Goal: Find specific page/section: Find specific page/section

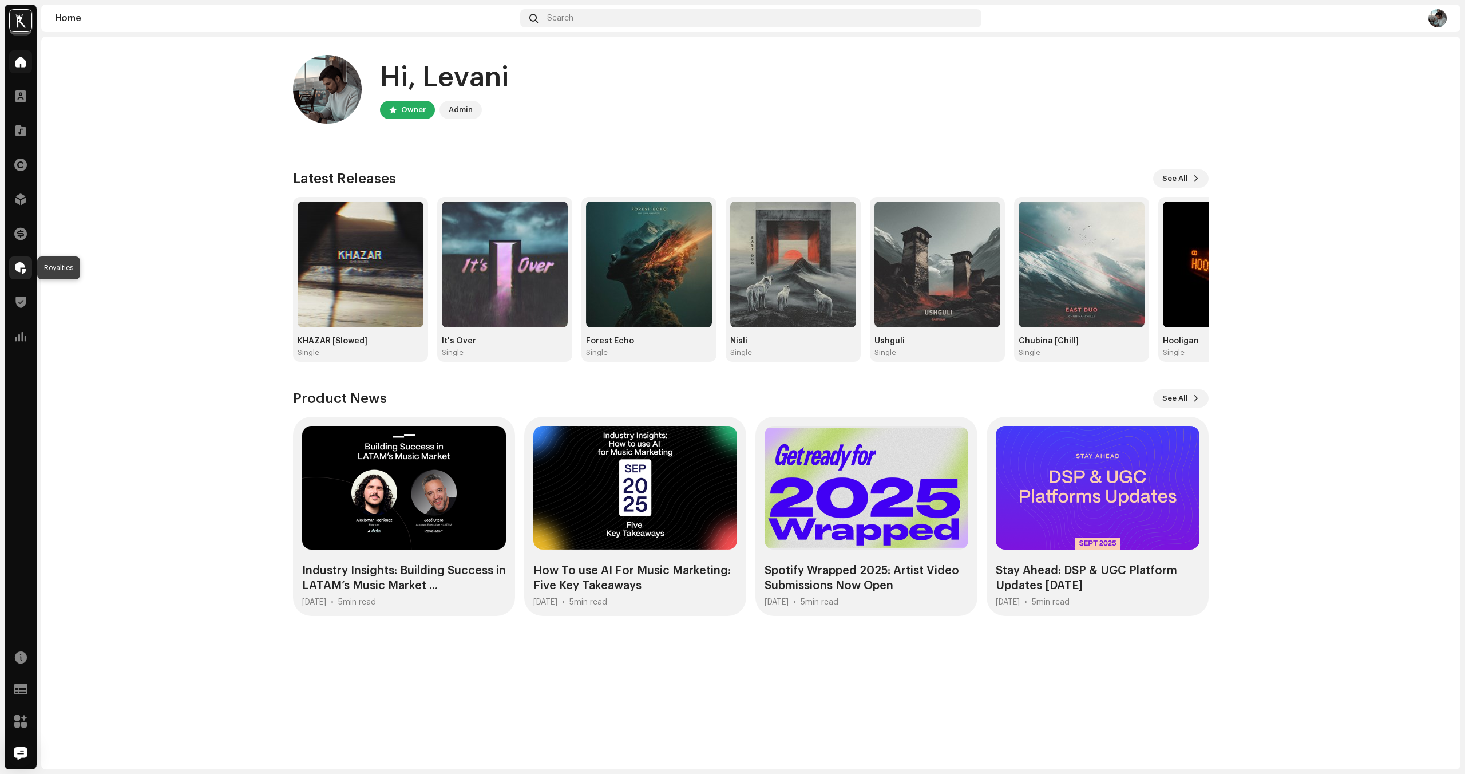
click at [19, 270] on span at bounding box center [20, 267] width 11 height 9
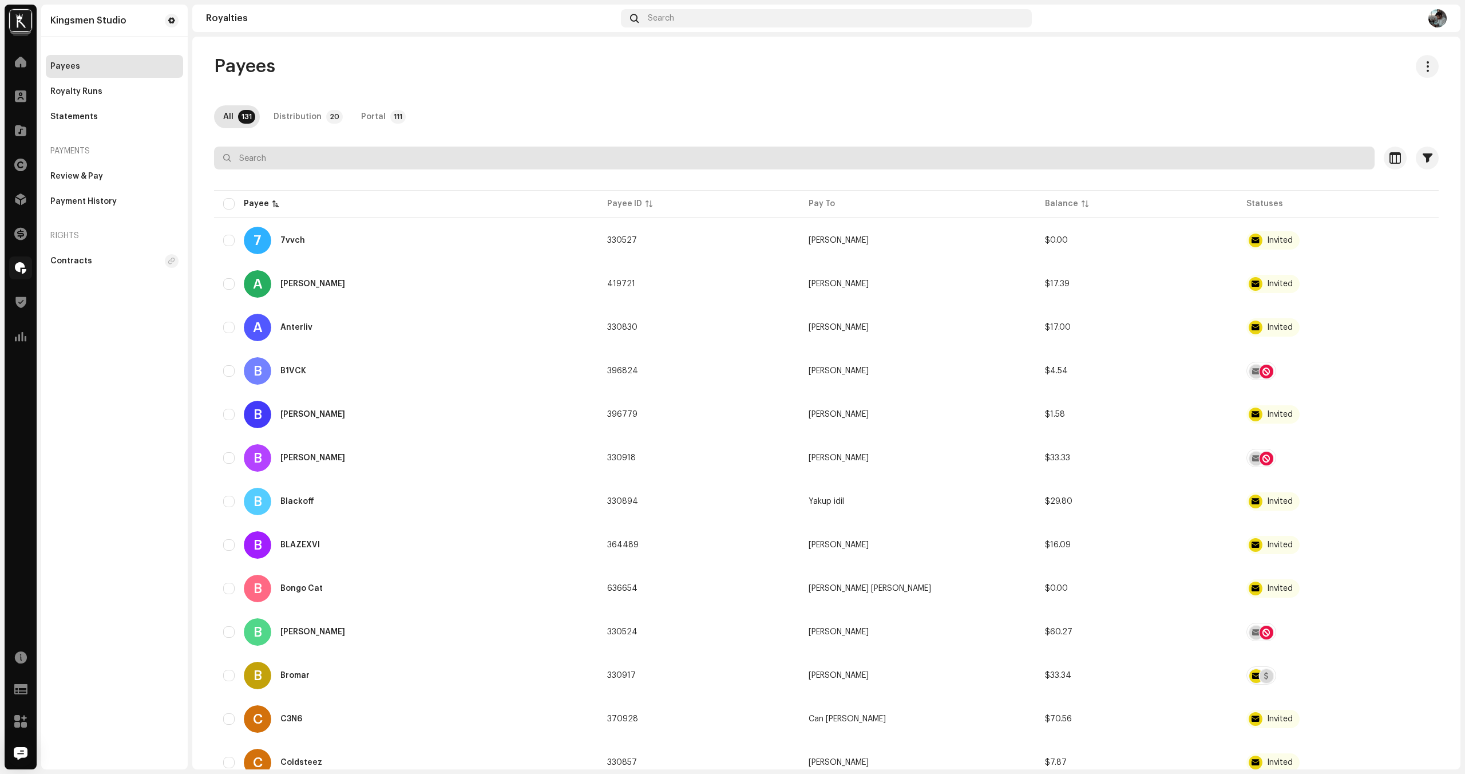
click at [302, 152] on input "text" at bounding box center [794, 157] width 1160 height 23
type input "d"
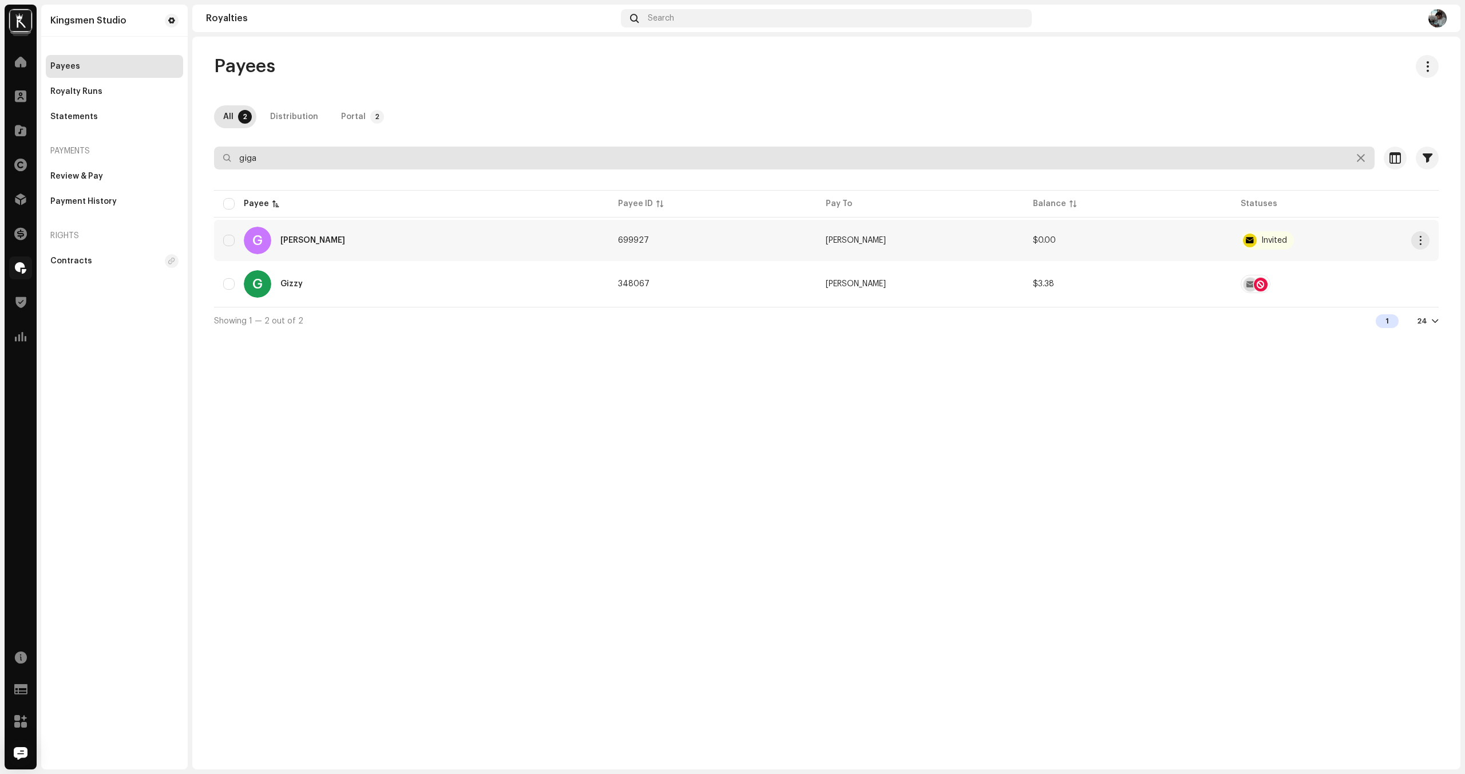
type input "giga"
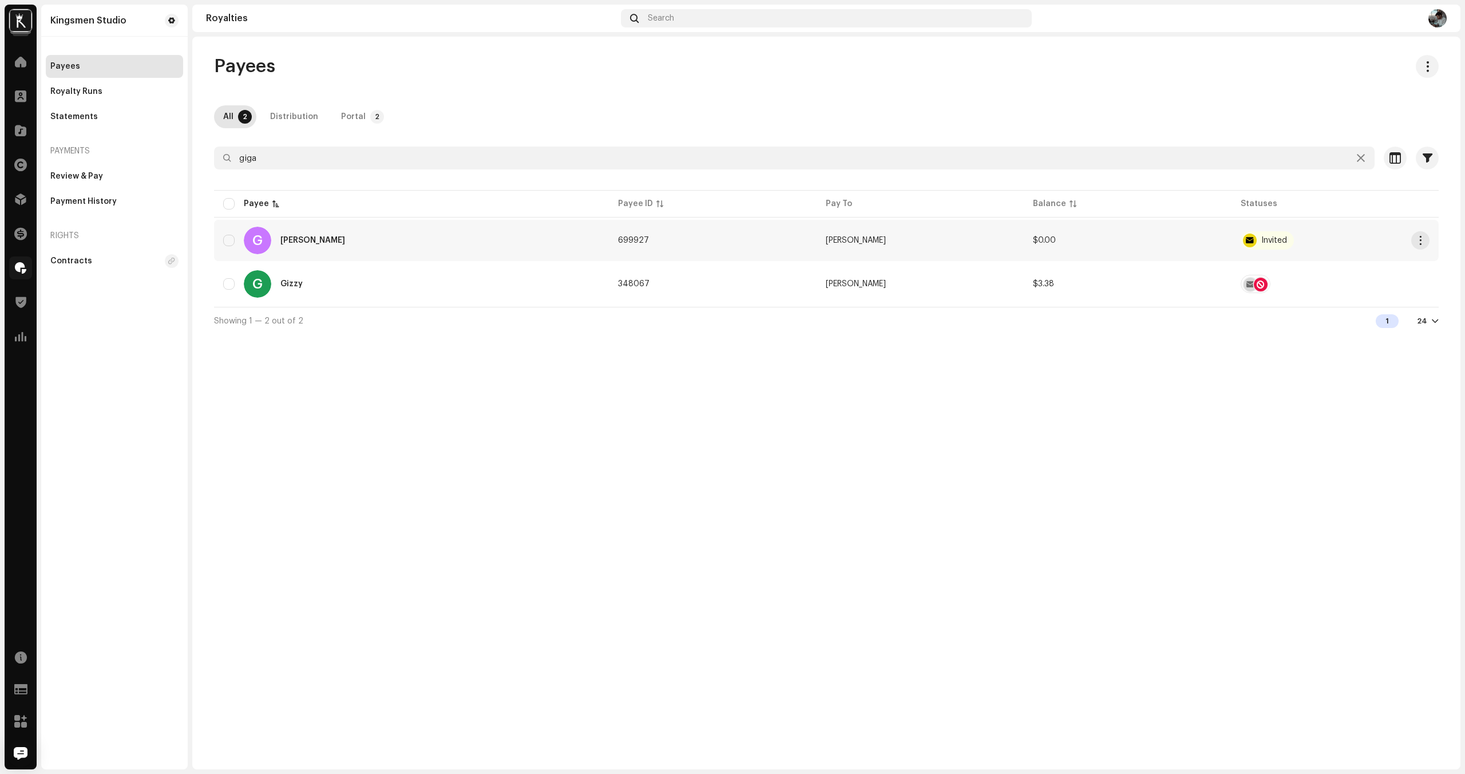
click at [313, 243] on div "[PERSON_NAME]" at bounding box center [312, 240] width 65 height 8
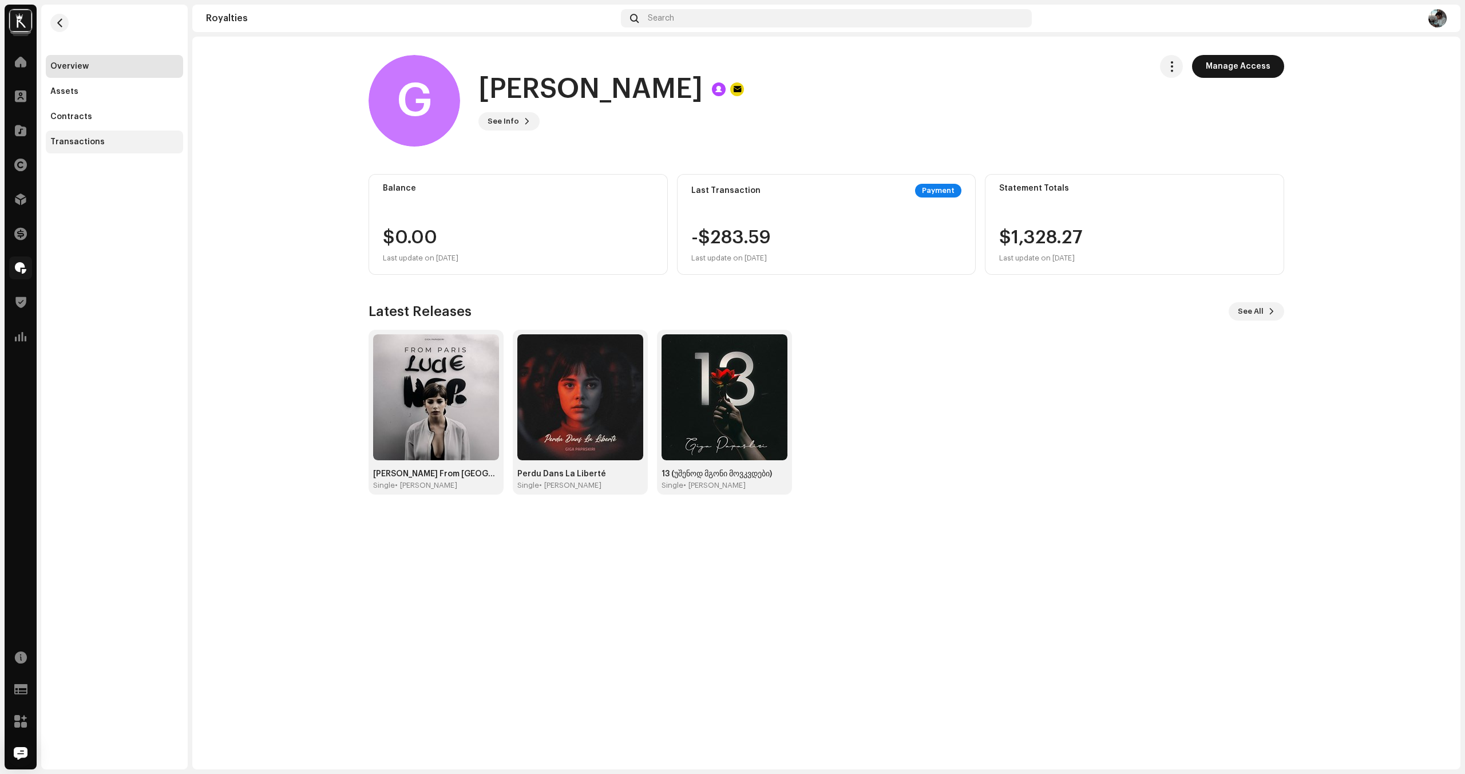
click at [58, 137] on div "Transactions" at bounding box center [77, 141] width 54 height 9
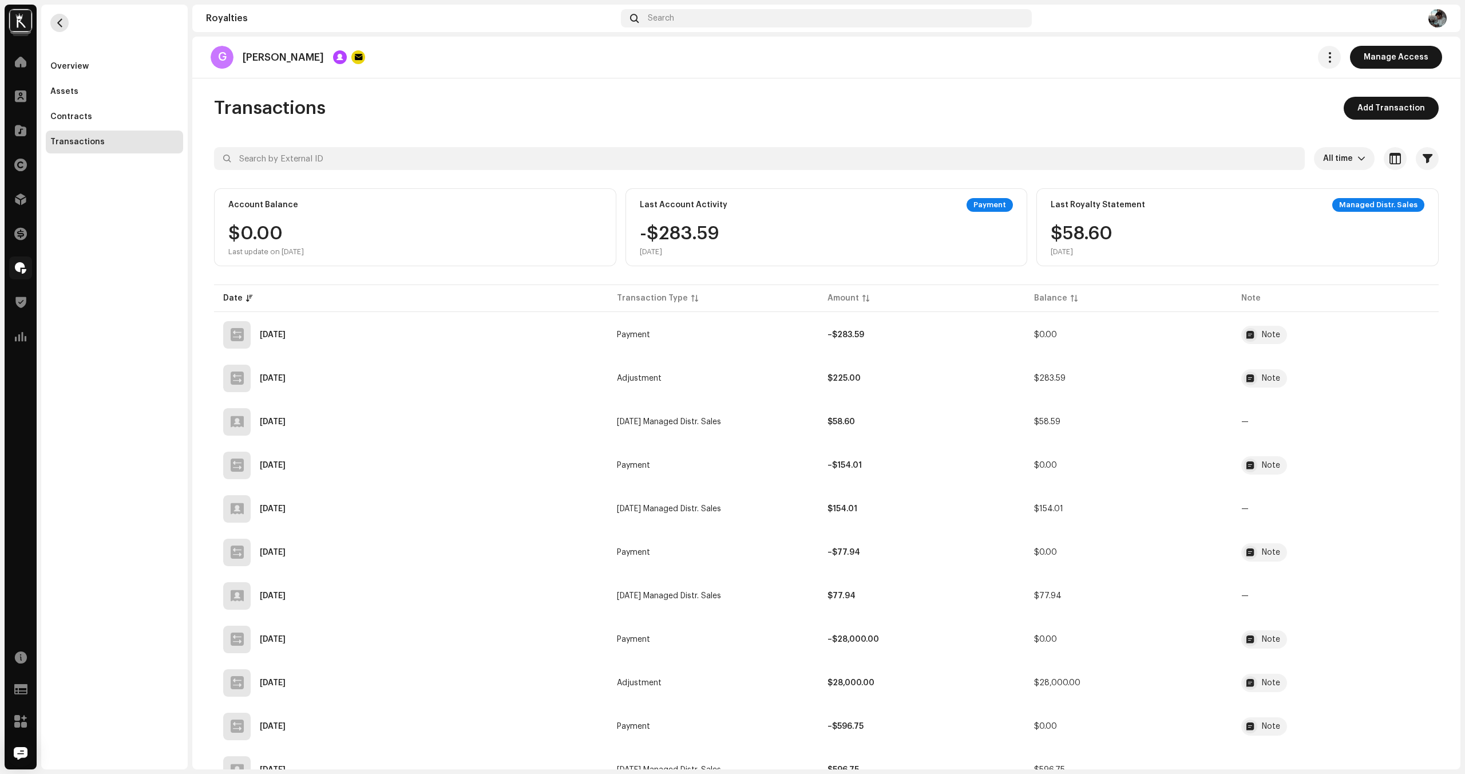
click at [60, 23] on span "button" at bounding box center [60, 22] width 9 height 9
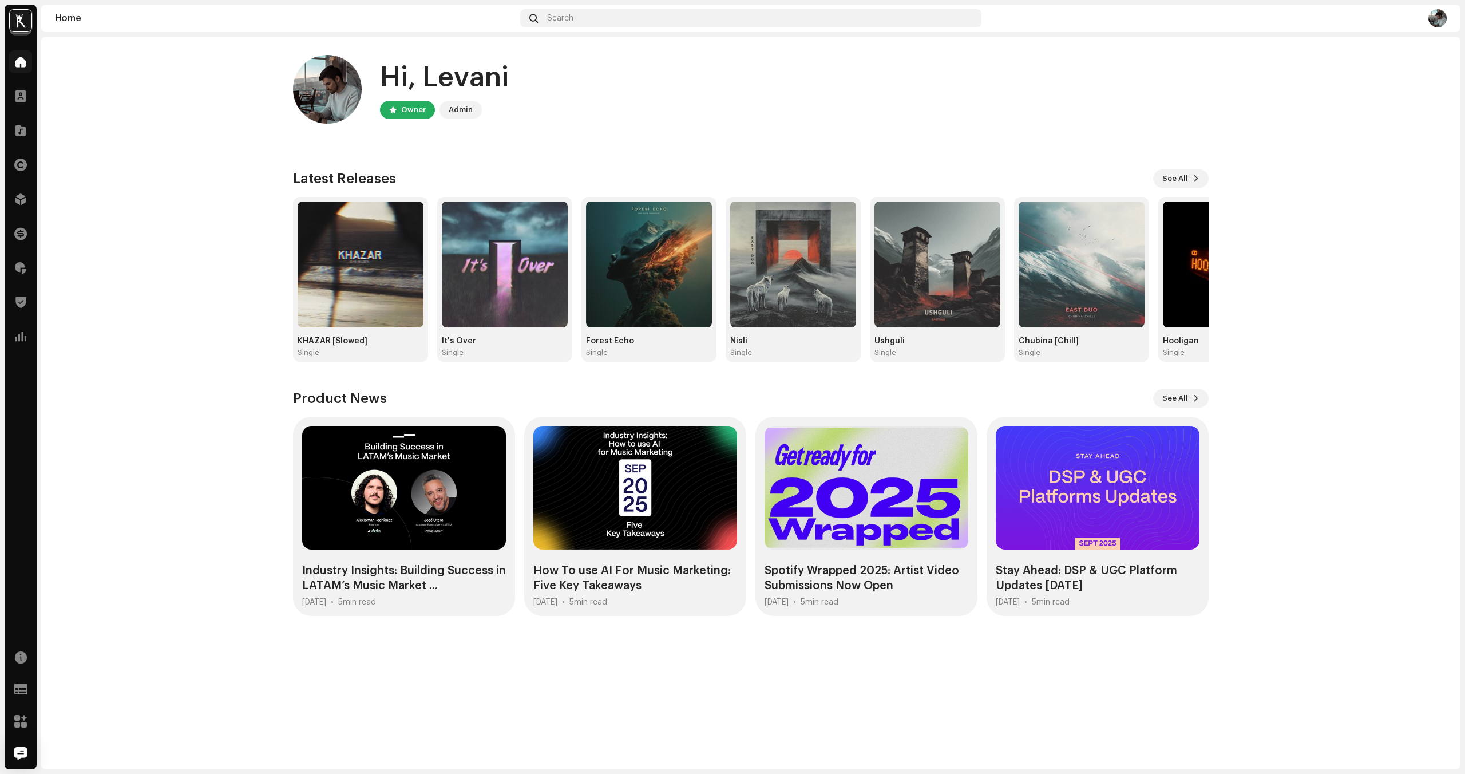
click at [16, 351] on div "Analytics" at bounding box center [21, 336] width 32 height 32
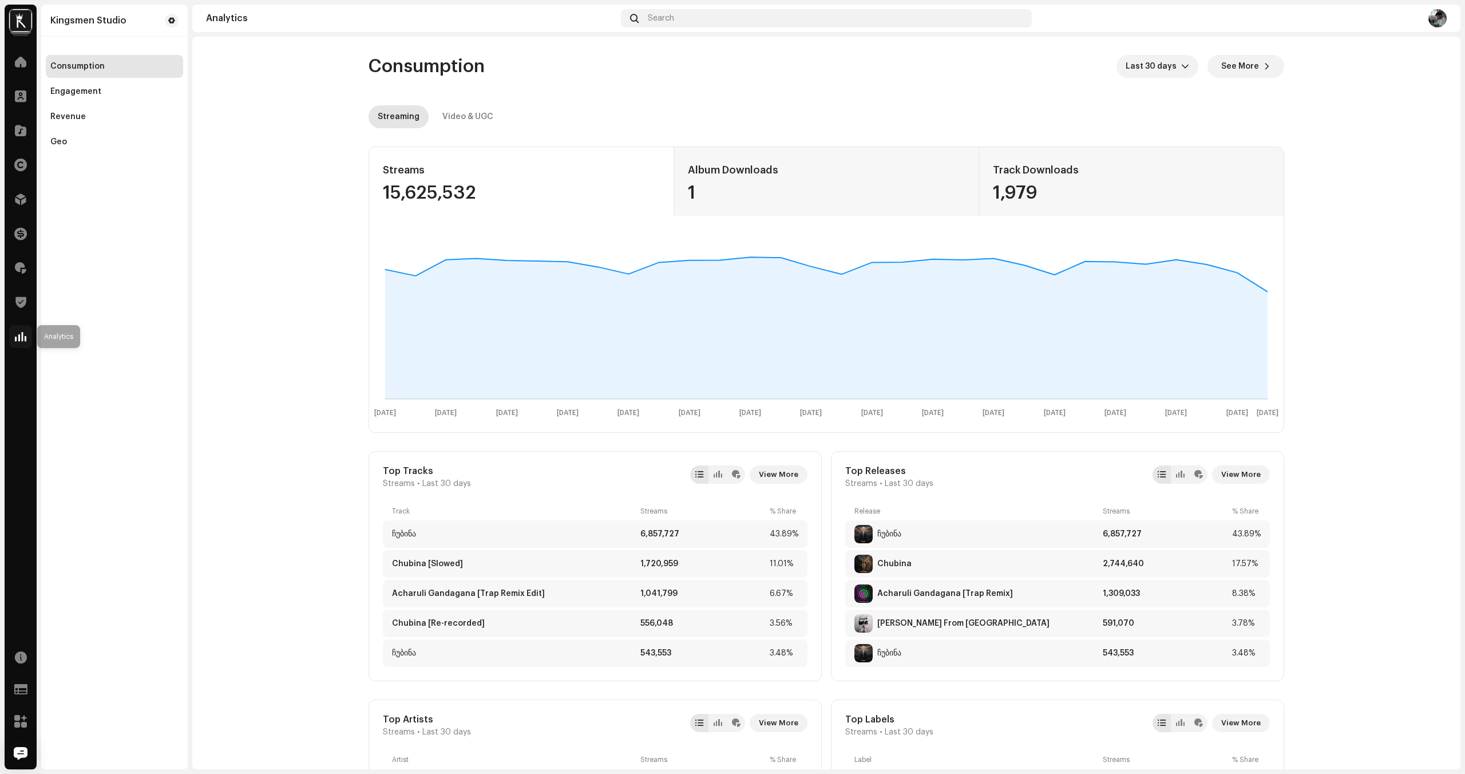
click at [21, 334] on span at bounding box center [20, 336] width 11 height 9
click at [14, 70] on div at bounding box center [20, 61] width 23 height 23
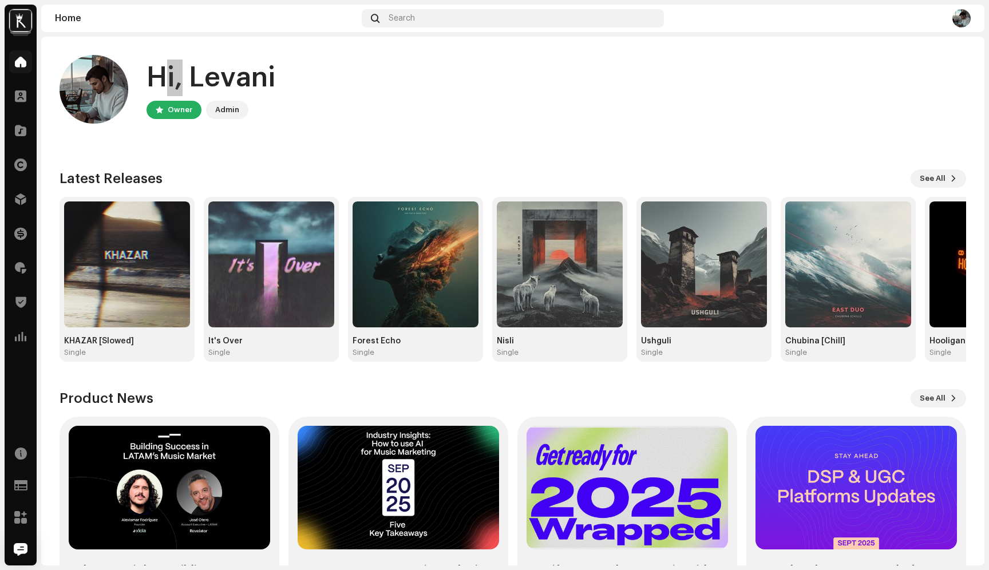
click at [834, 39] on div "Hi, [PERSON_NAME] Owner Admin Check out the latest Product Updates for Check Pr…" at bounding box center [513, 335] width 906 height 597
